Goal: Find specific page/section: Find specific page/section

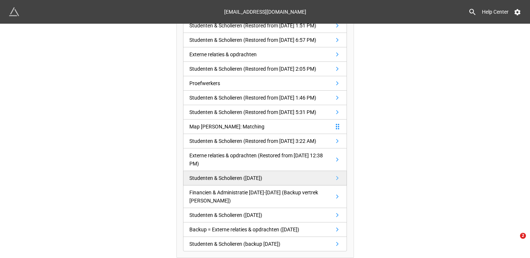
scroll to position [234, 0]
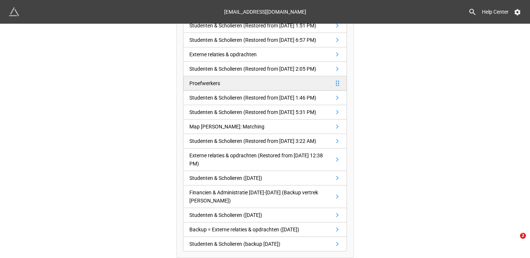
click at [246, 91] on link "Proefwerkers" at bounding box center [265, 83] width 164 height 14
